Goal: Task Accomplishment & Management: Use online tool/utility

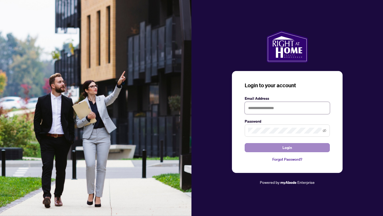
type input "**********"
click at [289, 148] on span "Login" at bounding box center [288, 147] width 10 height 9
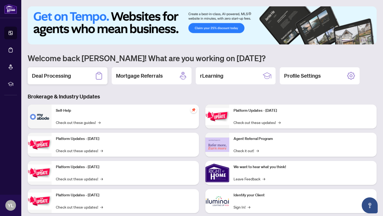
click at [73, 78] on div "Deal Processing" at bounding box center [68, 75] width 80 height 17
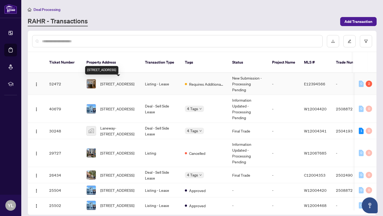
click at [116, 86] on span "[STREET_ADDRESS]" at bounding box center [117, 84] width 34 height 6
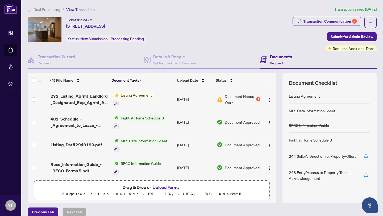
scroll to position [2, 0]
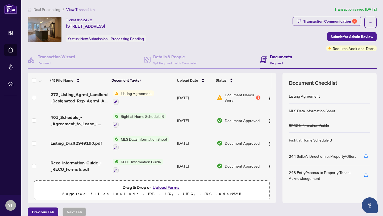
click at [168, 187] on button "Upload Forms" at bounding box center [166, 187] width 30 height 7
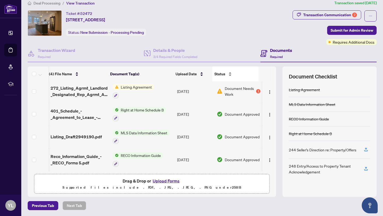
scroll to position [0, 0]
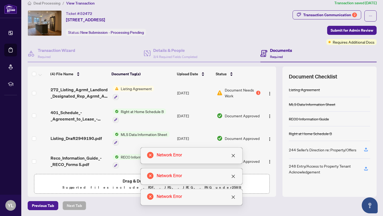
click at [192, 39] on div "Ticket #: 52472 [STREET_ADDRESS] Status: New Submission - Processing Pending" at bounding box center [159, 27] width 265 height 35
click at [233, 135] on icon "close" at bounding box center [233, 134] width 3 height 3
click at [234, 155] on icon "close" at bounding box center [233, 156] width 4 height 4
click at [234, 177] on icon "close" at bounding box center [233, 176] width 4 height 4
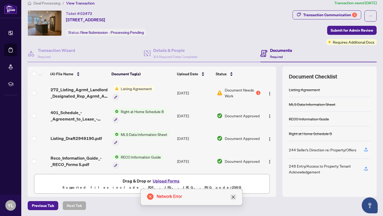
click at [234, 198] on icon "close" at bounding box center [233, 197] width 3 height 3
